Goal: Book appointment/travel/reservation

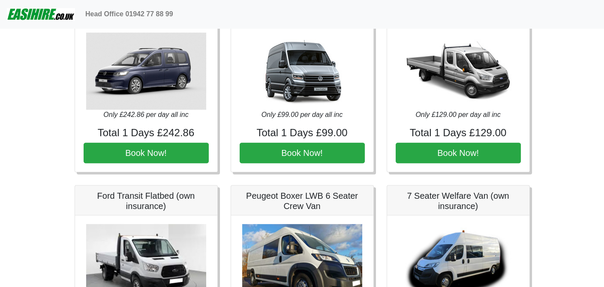
scroll to position [429, 0]
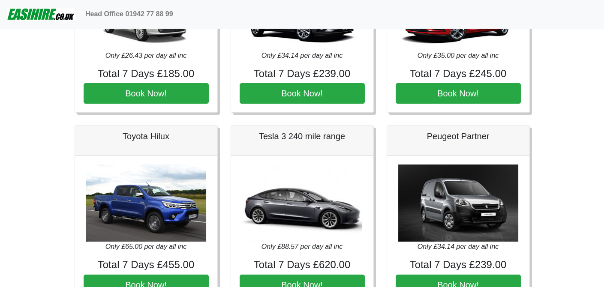
scroll to position [129, 0]
